Goal: Task Accomplishment & Management: Use online tool/utility

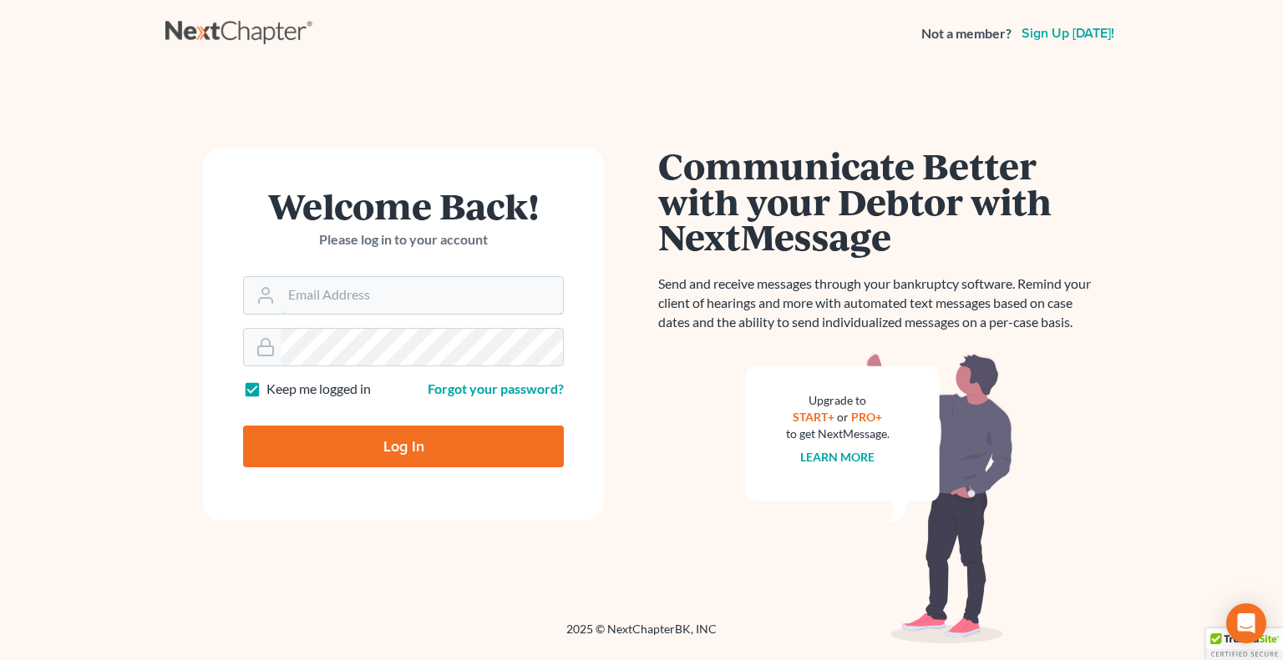
type input "[EMAIL_ADDRESS][DOMAIN_NAME]"
click at [377, 442] on input "Log In" at bounding box center [403, 447] width 321 height 42
type input "Thinking..."
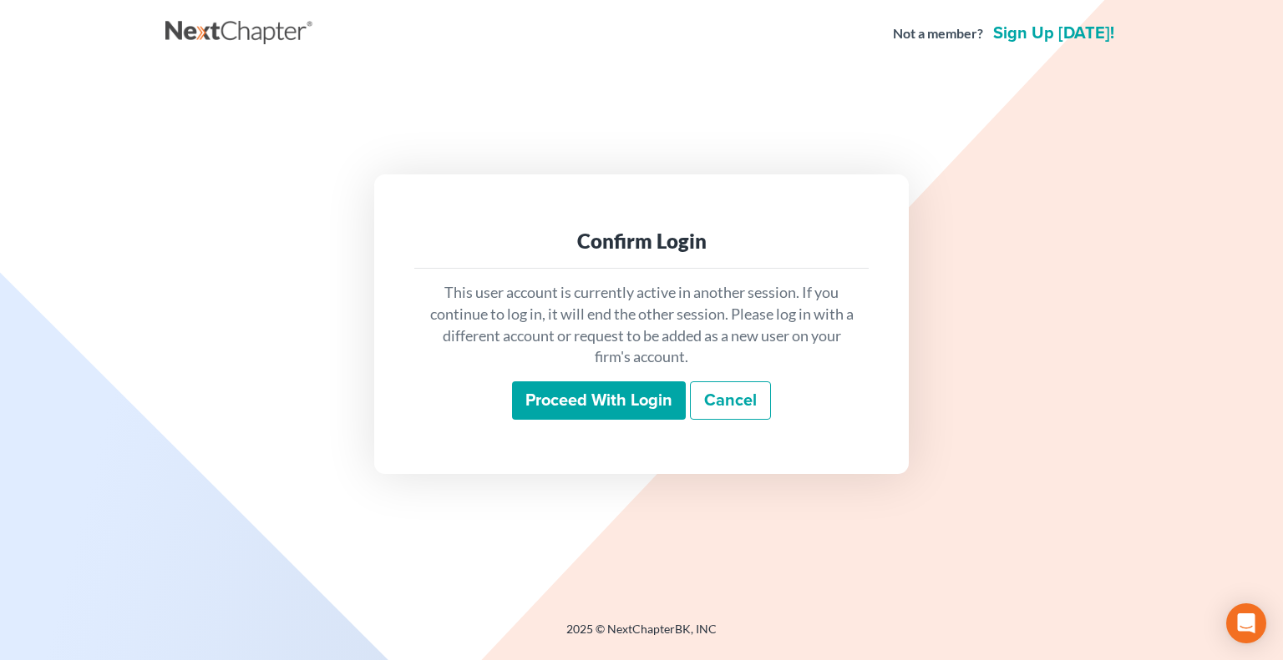
click at [608, 392] on input "Proceed with login" at bounding box center [599, 401] width 174 height 38
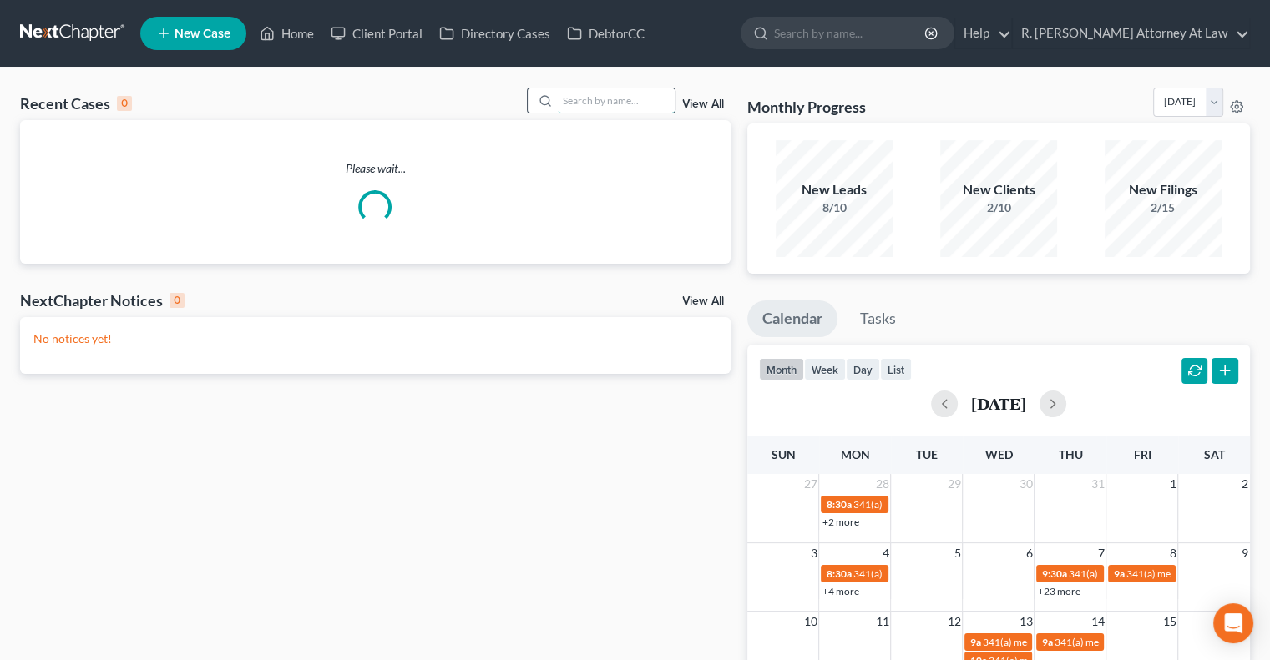
click at [593, 103] on input "search" at bounding box center [616, 101] width 117 height 24
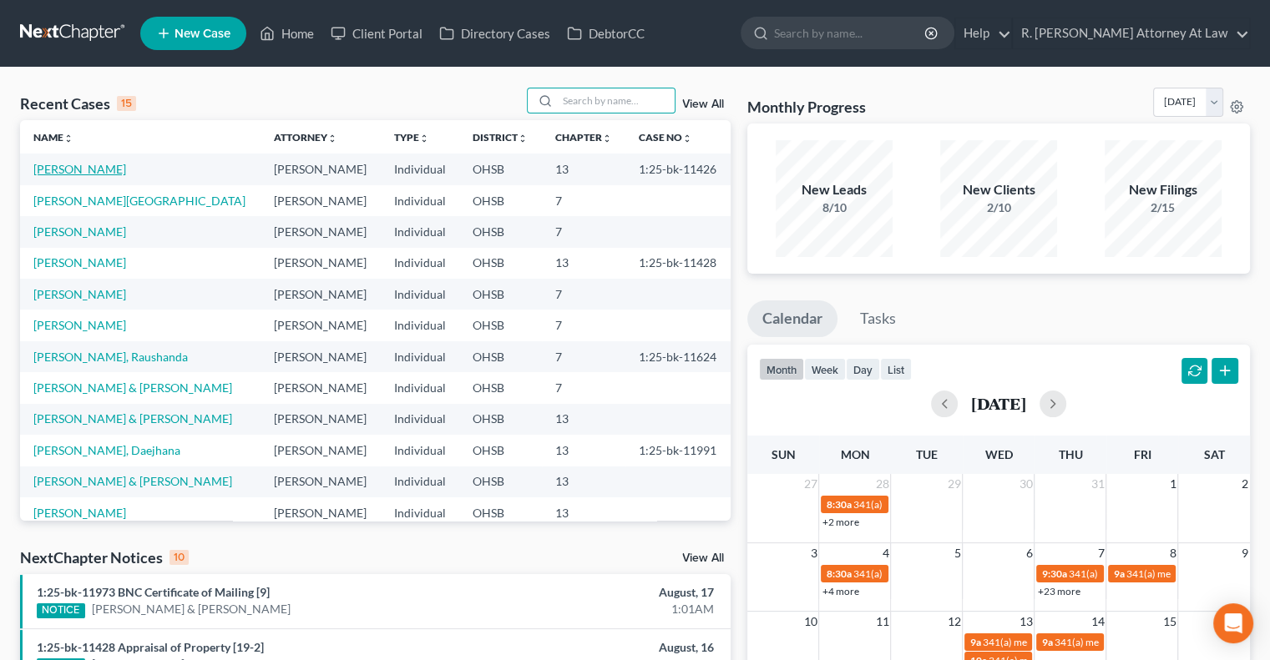
click at [68, 170] on link "Luther, Tonnetta" at bounding box center [79, 169] width 93 height 14
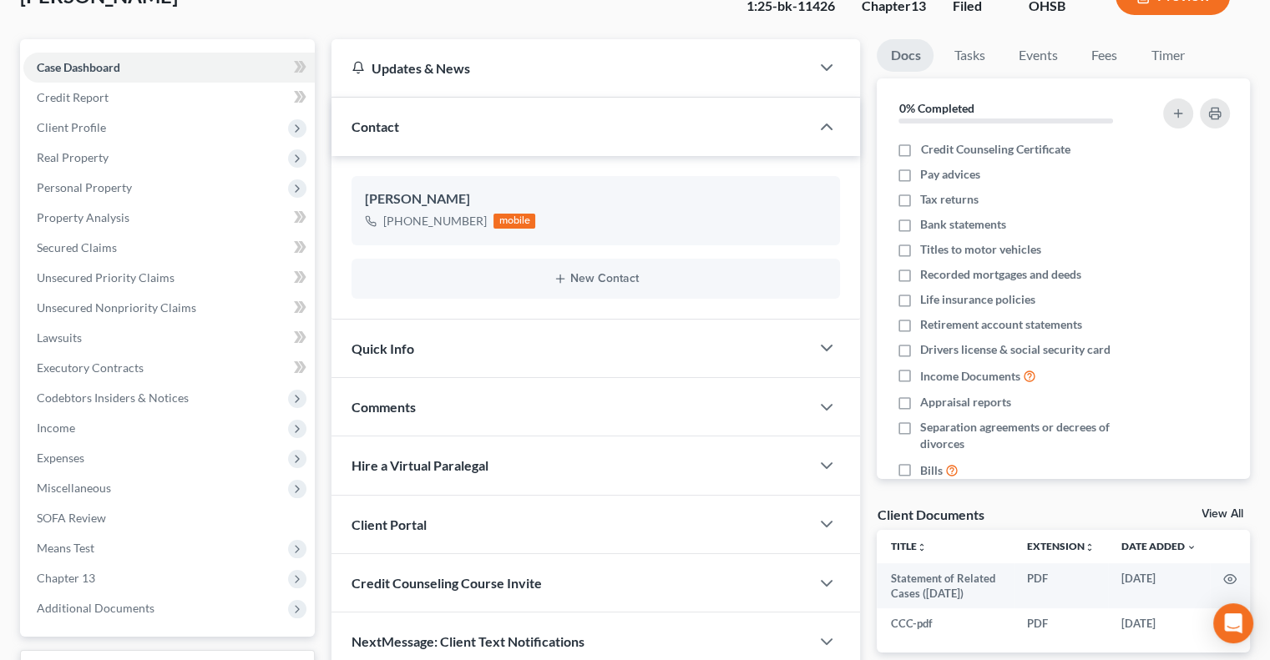
scroll to position [83, 0]
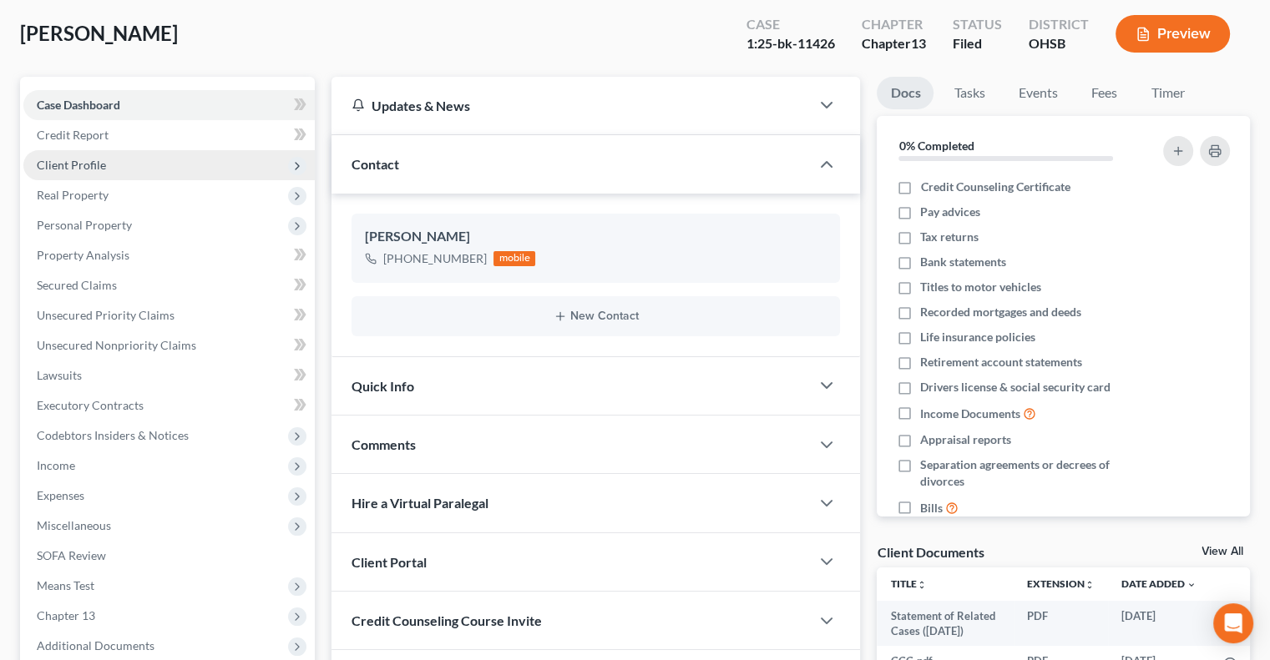
click at [55, 159] on span "Client Profile" at bounding box center [71, 165] width 69 height 14
